Goal: Information Seeking & Learning: Learn about a topic

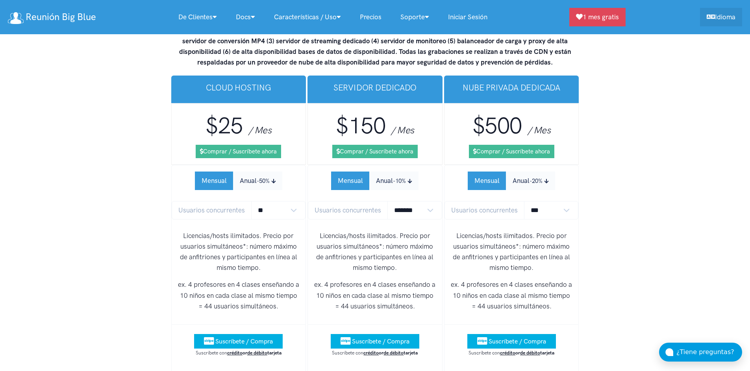
scroll to position [4984, 0]
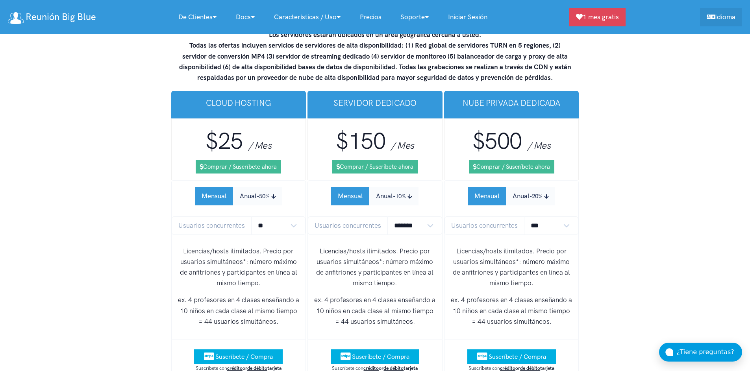
scroll to position [5008, 0]
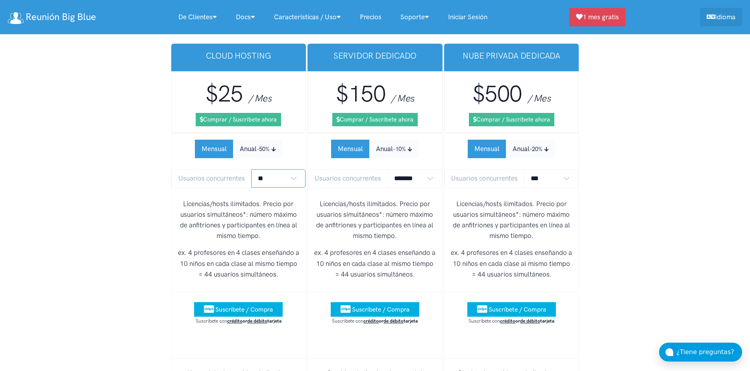
click at [251, 169] on select "** ** ** ** *** ***" at bounding box center [278, 178] width 55 height 19
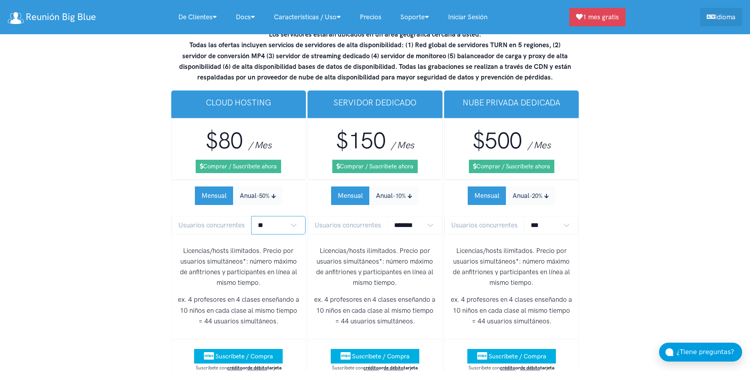
scroll to position [4961, 0]
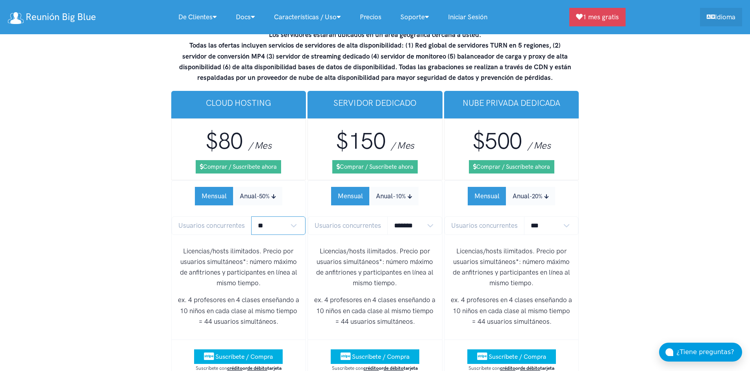
click at [251, 217] on select "** ** ** ** *** ***" at bounding box center [278, 226] width 55 height 19
click at [265, 193] on small "-50%" at bounding box center [263, 196] width 13 height 7
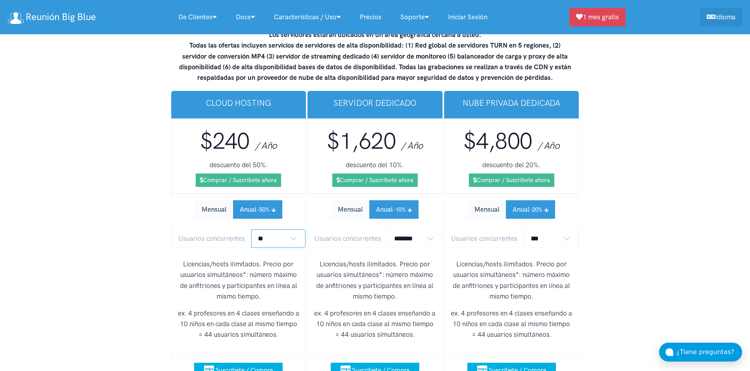
select select "*"
click at [251, 230] on select "** ** ** ** *** ***" at bounding box center [278, 239] width 55 height 19
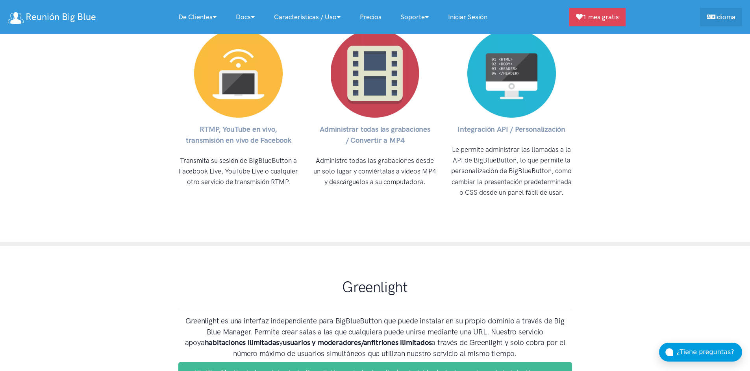
scroll to position [3755, 0]
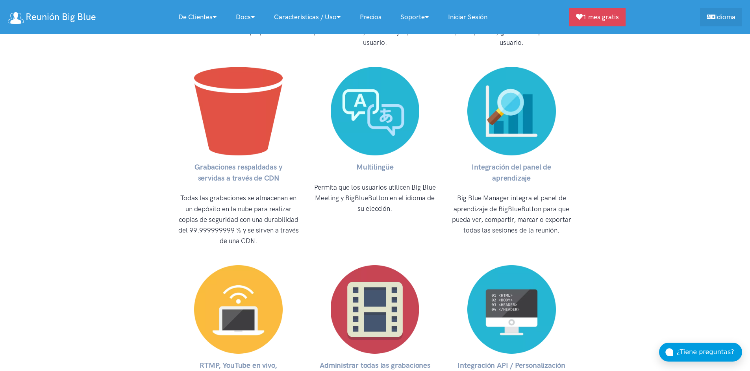
click at [374, 13] on link "Precios" at bounding box center [370, 17] width 41 height 17
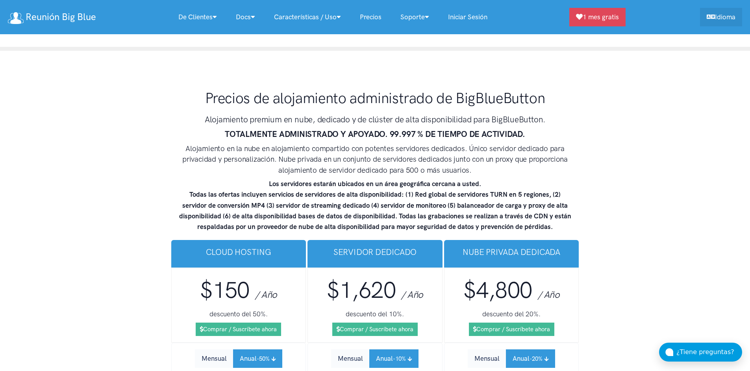
scroll to position [4812, 0]
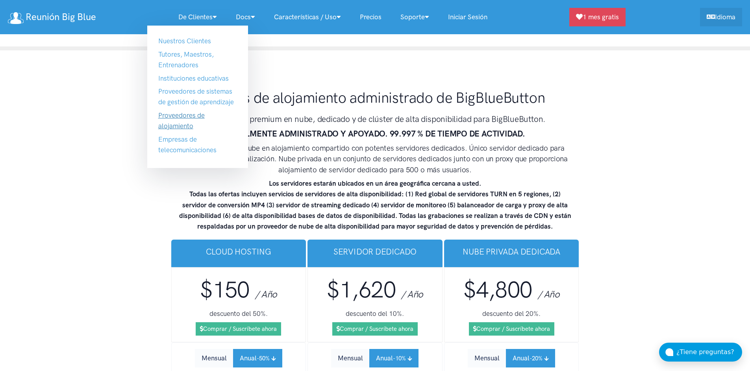
click at [176, 116] on link "Proveedores de alojamiento" at bounding box center [181, 120] width 46 height 19
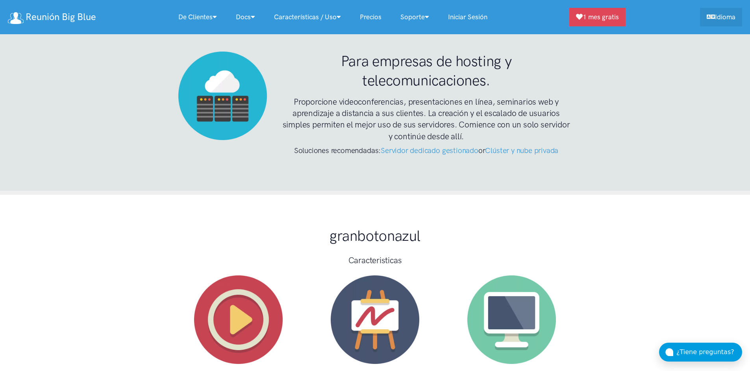
scroll to position [2387, 0]
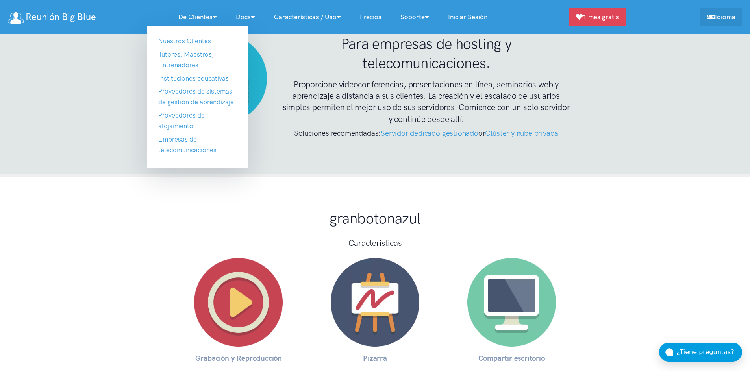
click at [205, 20] on link "De clientes" at bounding box center [197, 17] width 57 height 17
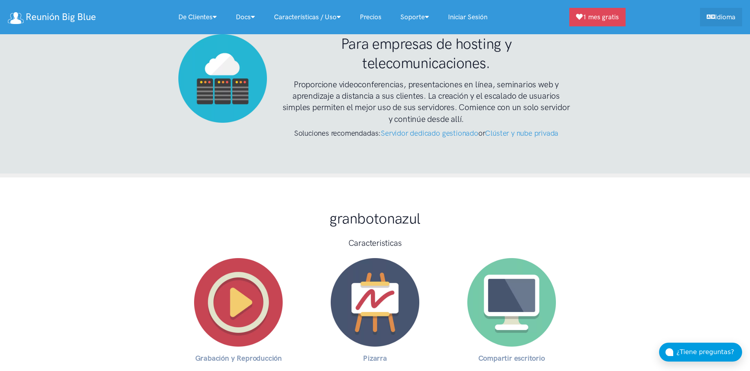
click at [205, 20] on link "De clientes" at bounding box center [197, 17] width 57 height 17
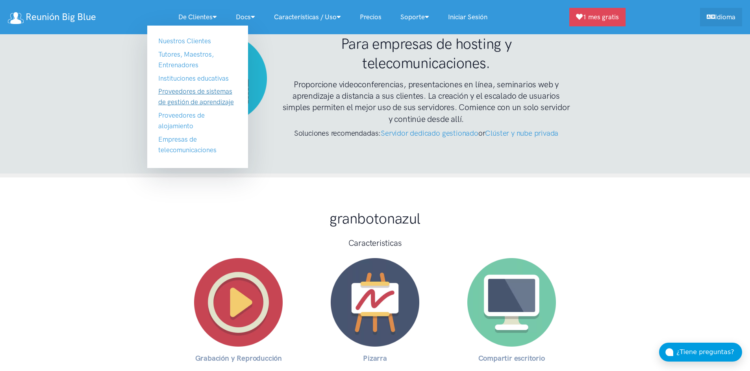
click at [191, 91] on link "Proveedores de sistemas de gestión de aprendizaje" at bounding box center [196, 96] width 76 height 19
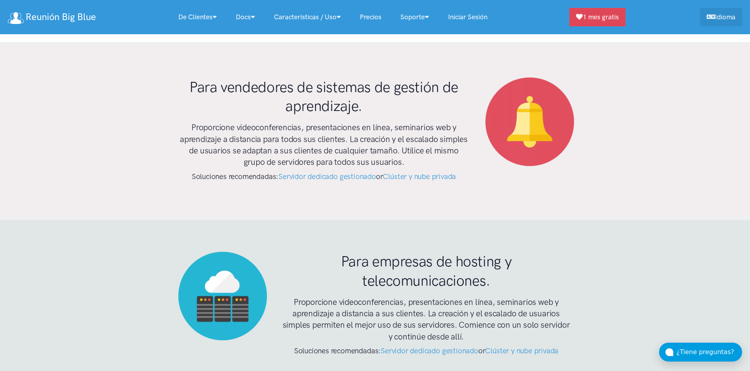
scroll to position [2165, 0]
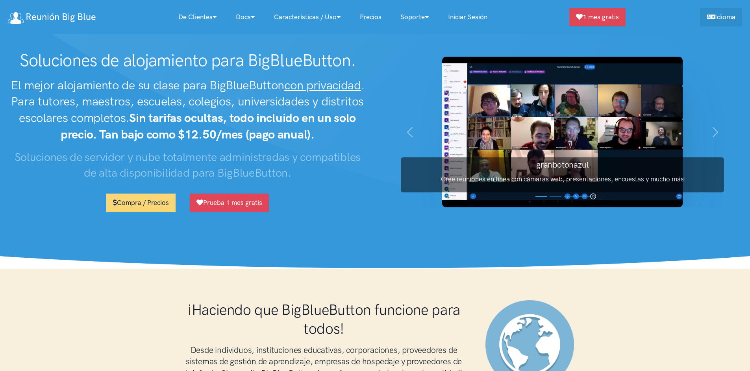
scroll to position [4846, 0]
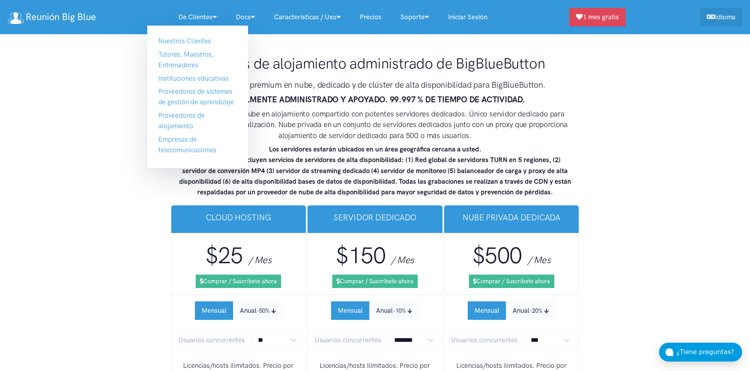
click at [214, 17] on icon at bounding box center [215, 16] width 4 height 7
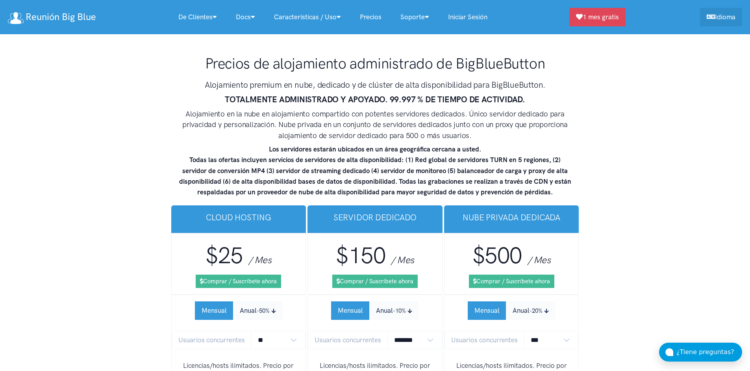
click at [214, 17] on icon at bounding box center [215, 16] width 4 height 7
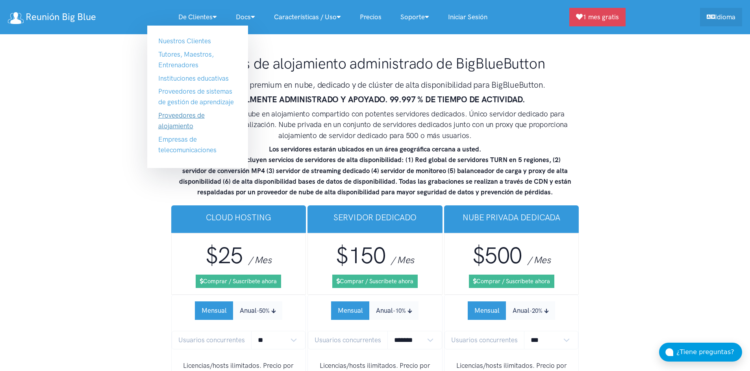
click at [192, 116] on link "Proveedores de alojamiento" at bounding box center [181, 120] width 46 height 19
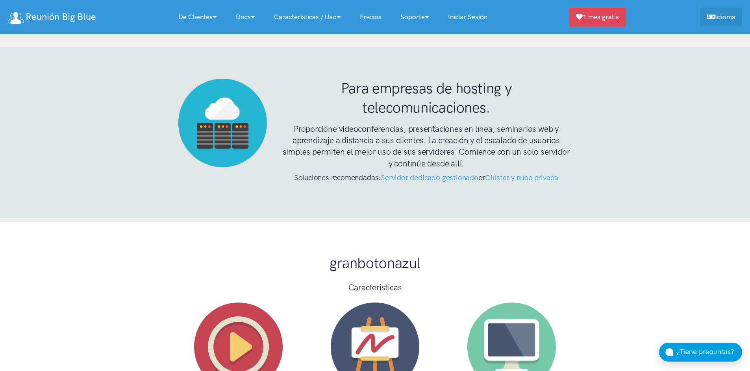
scroll to position [2339, 0]
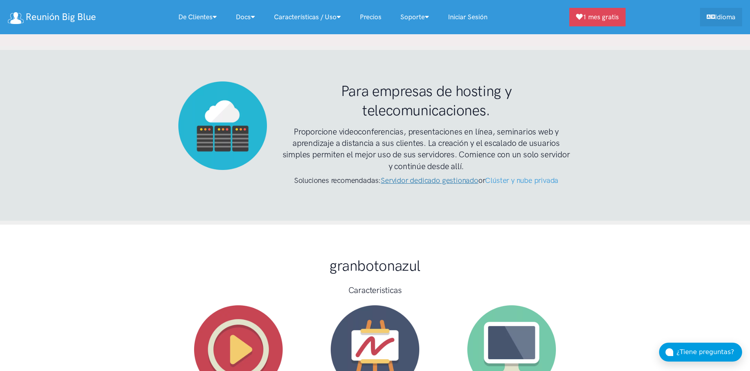
click at [432, 176] on link "Servidor dedicado gestionado" at bounding box center [430, 180] width 98 height 9
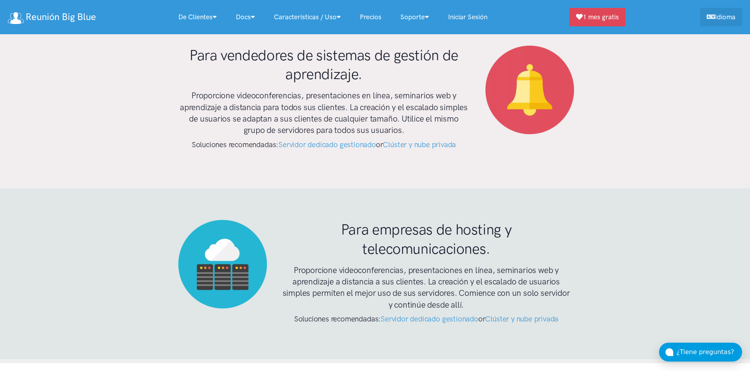
scroll to position [2185, 0]
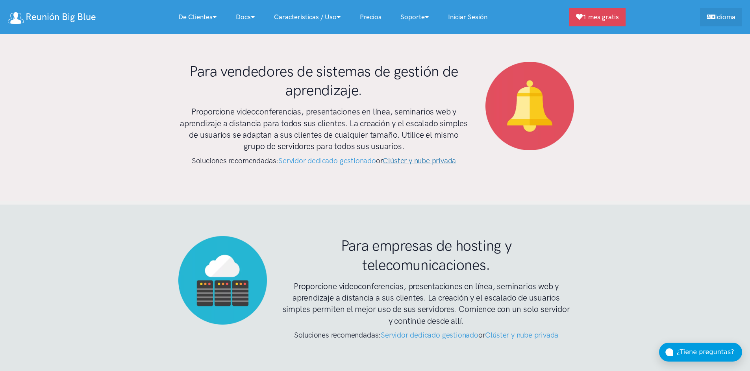
click at [426, 156] on link "Clúster y nube privada" at bounding box center [419, 160] width 73 height 9
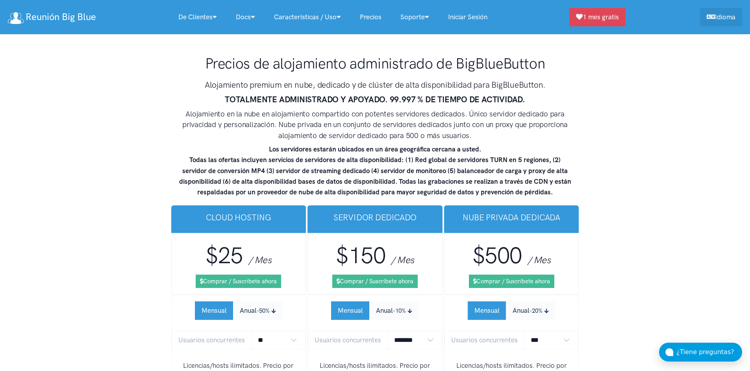
scroll to position [2185, 0]
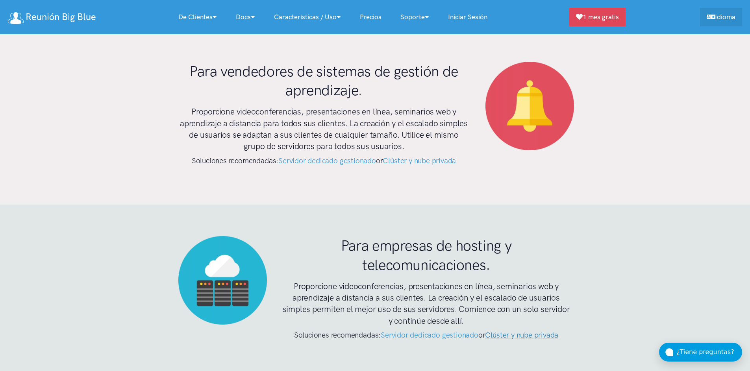
click at [517, 331] on link "Clúster y nube privada" at bounding box center [521, 335] width 73 height 9
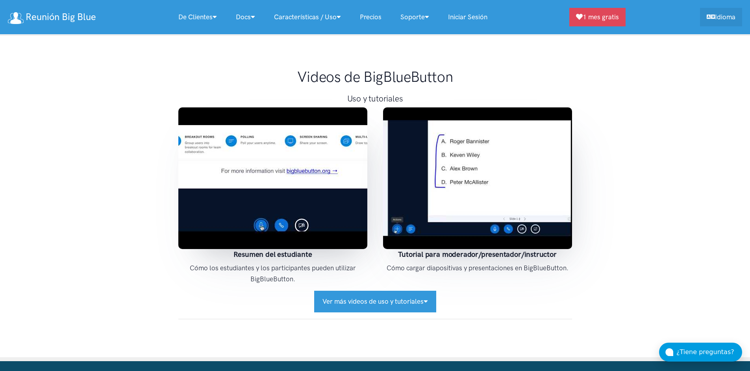
scroll to position [5838, 0]
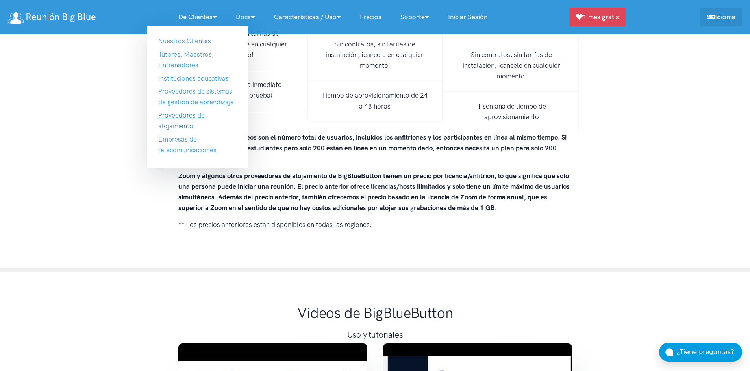
click at [189, 124] on link "Proveedores de alojamiento" at bounding box center [181, 120] width 46 height 19
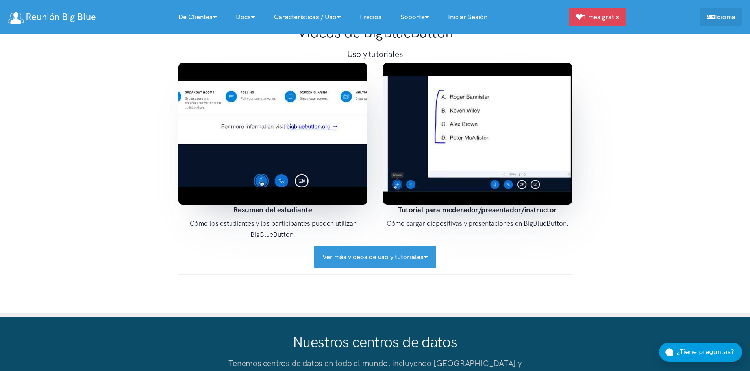
scroll to position [6025, 0]
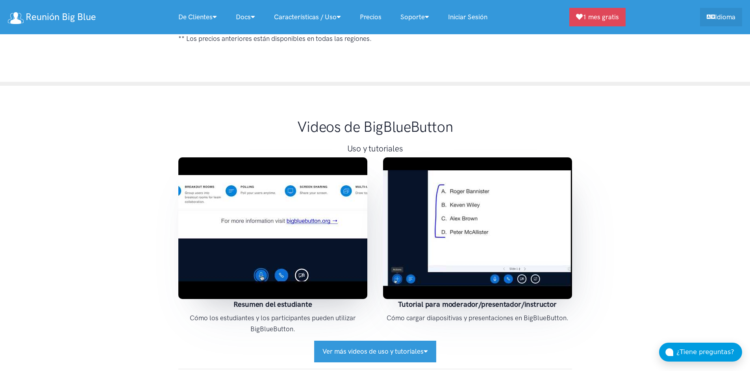
click at [273, 187] on img at bounding box center [272, 228] width 189 height 142
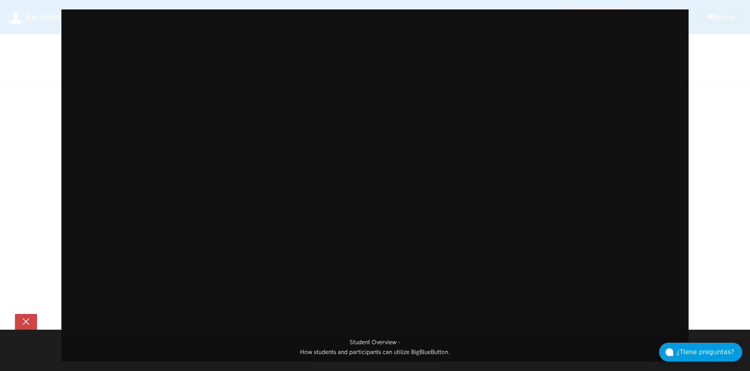
click at [24, 322] on button at bounding box center [26, 322] width 22 height 16
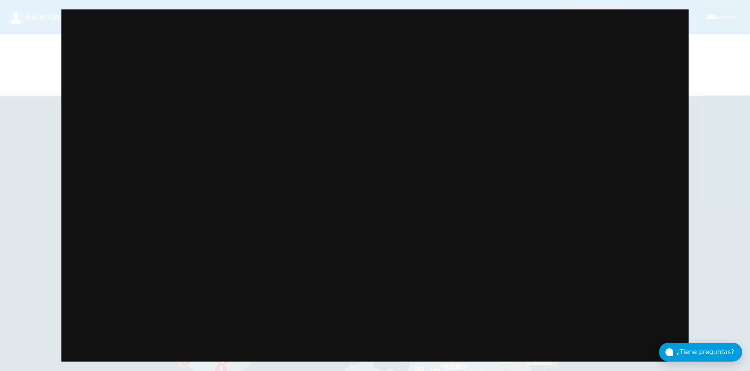
scroll to position [6057, 0]
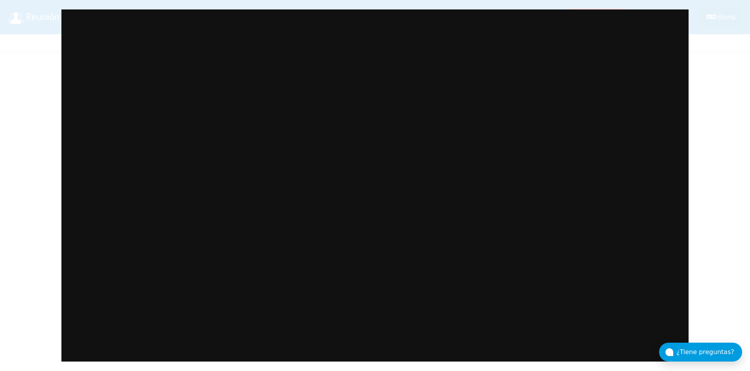
click at [706, 126] on div "Student Overview - How students and participants can utilize BigBlueButton." at bounding box center [375, 185] width 750 height 371
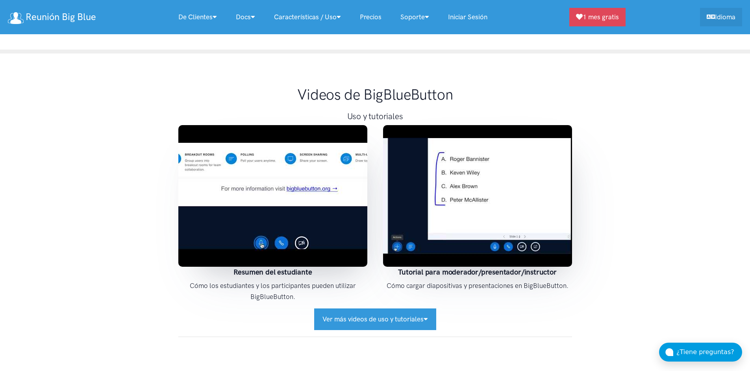
click at [498, 179] on img at bounding box center [477, 196] width 189 height 142
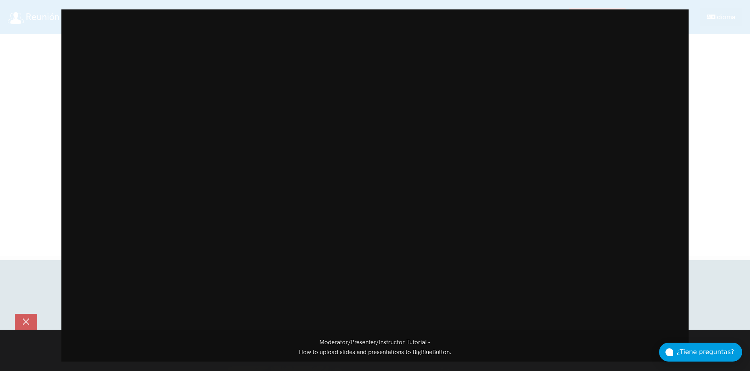
scroll to position [6246, 0]
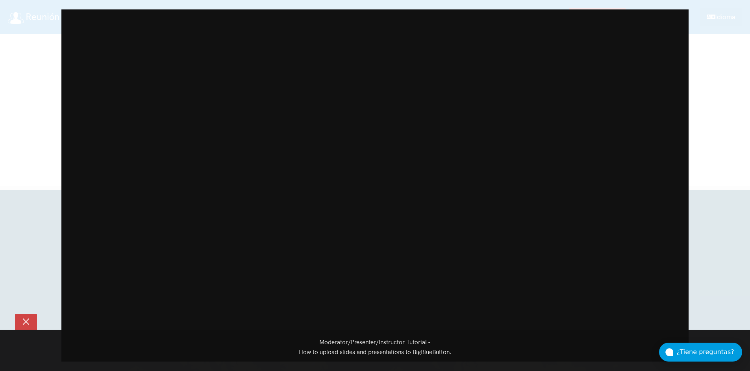
click at [19, 320] on button at bounding box center [26, 322] width 22 height 16
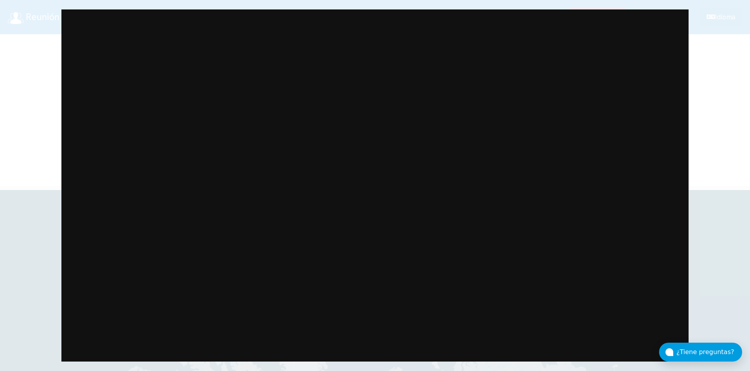
click at [43, 246] on div "Moderator/Presenter/Instructor Tutorial - How to upload slides and presentation…" at bounding box center [375, 185] width 750 height 371
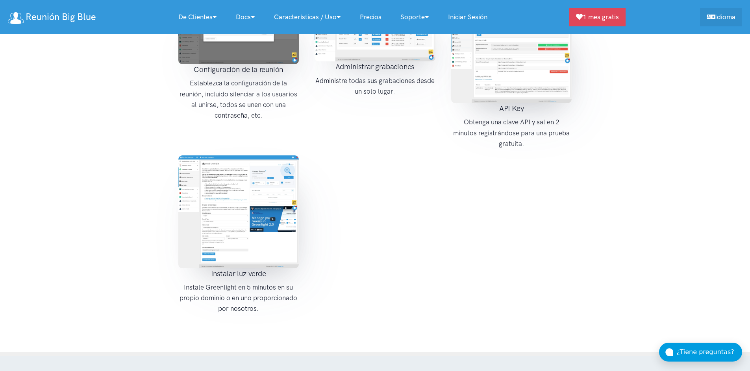
scroll to position [1238, 0]
